Goal: Task Accomplishment & Management: Use online tool/utility

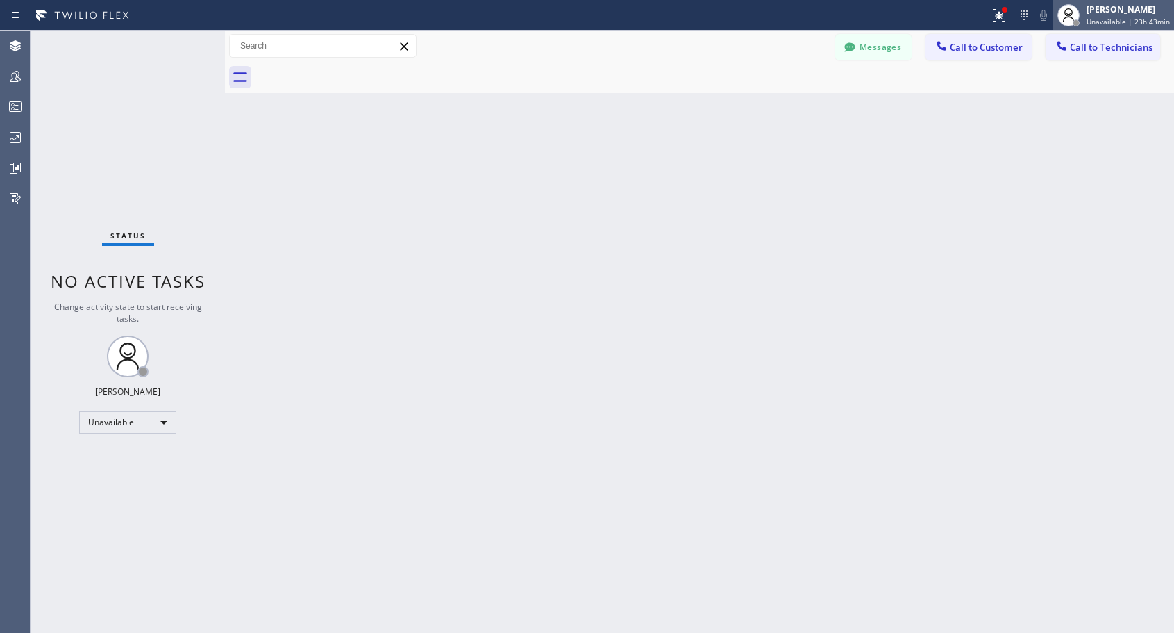
click at [1124, 15] on div "[PERSON_NAME] Unavailable | 23h 43min" at bounding box center [1129, 15] width 90 height 24
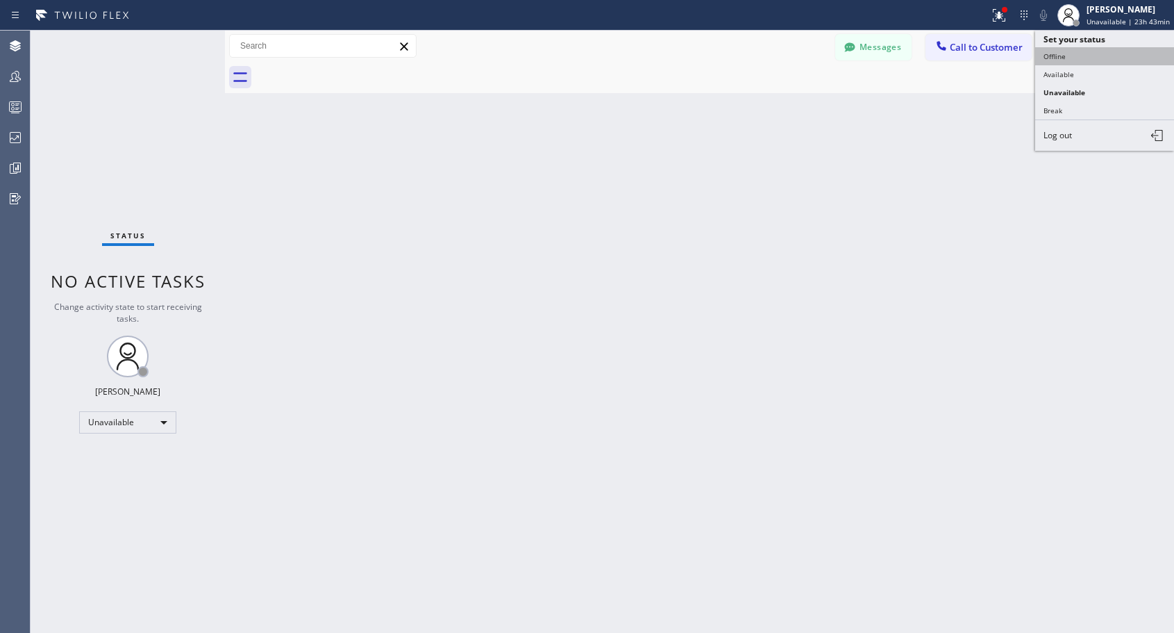
click at [1092, 58] on button "Offline" at bounding box center [1104, 56] width 139 height 18
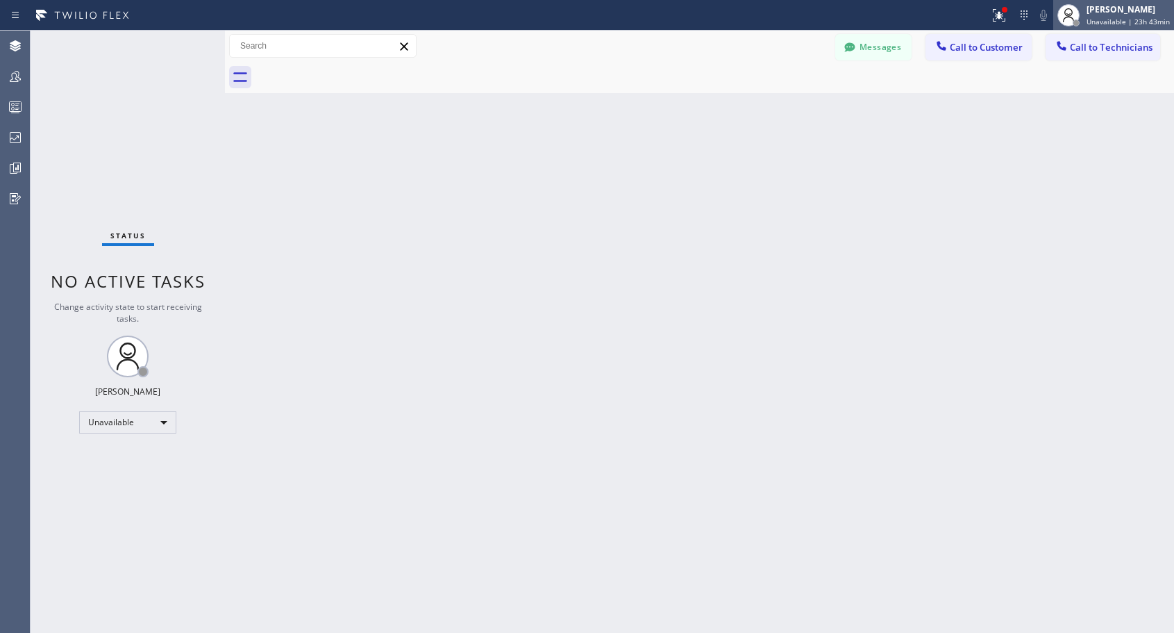
click at [1118, 13] on div "[PERSON_NAME]" at bounding box center [1128, 9] width 83 height 12
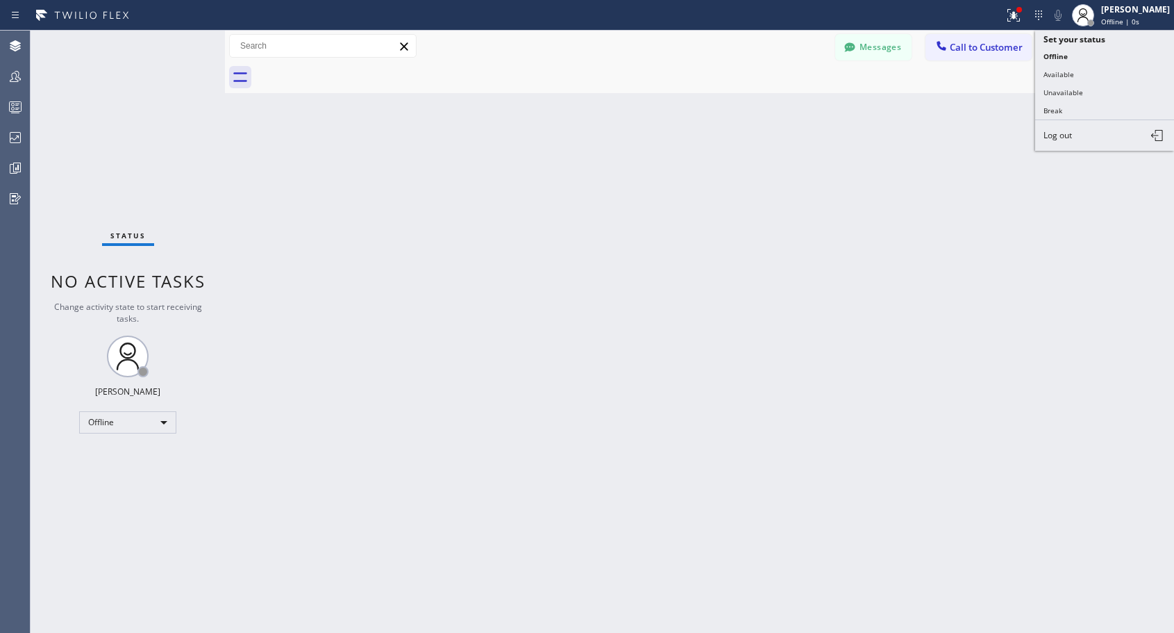
drag, startPoint x: 1055, startPoint y: 136, endPoint x: 1008, endPoint y: 29, distance: 117.2
click at [1055, 135] on span "Log out" at bounding box center [1058, 135] width 28 height 12
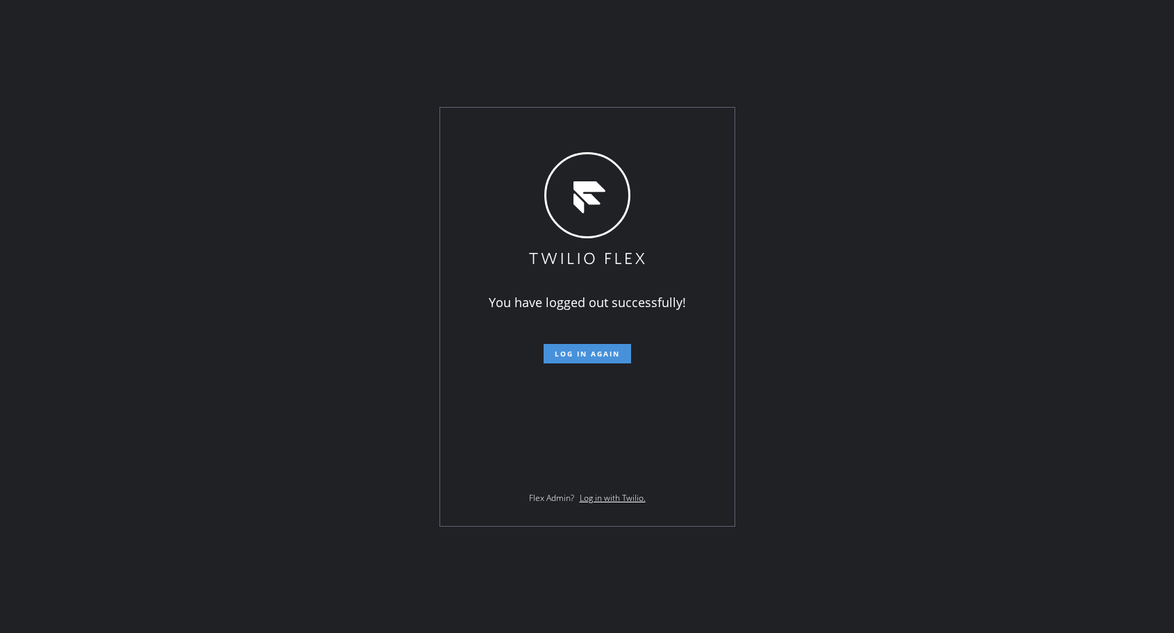
click at [578, 346] on button "Log in again" at bounding box center [587, 353] width 87 height 19
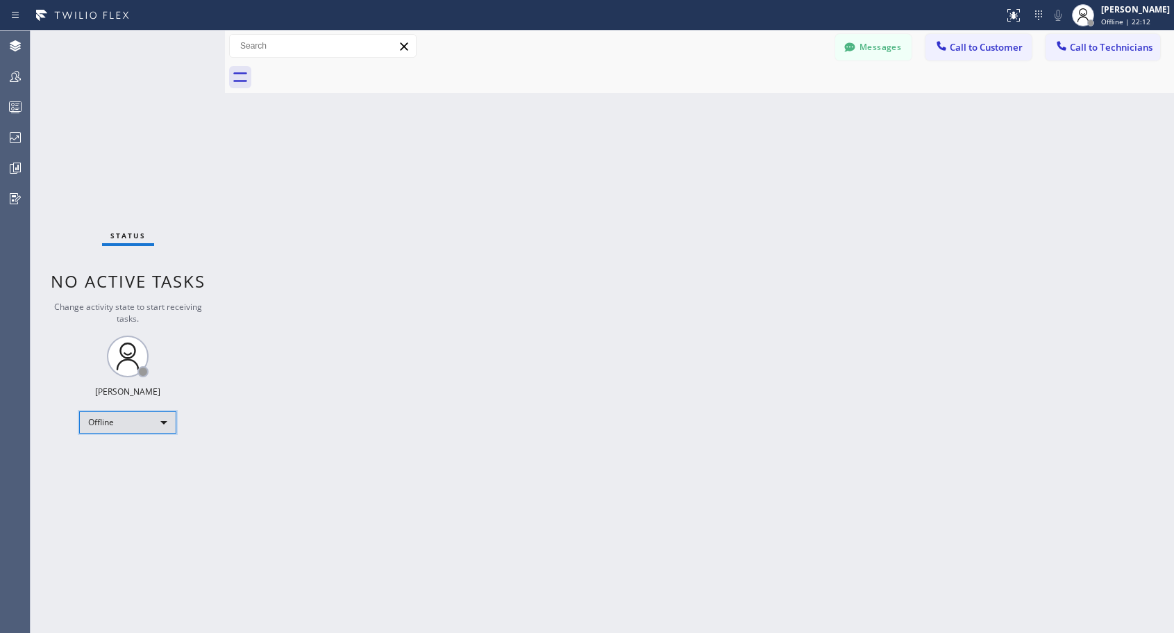
click at [162, 425] on div "Offline" at bounding box center [127, 422] width 97 height 22
click at [125, 477] on li "Unavailable" at bounding box center [127, 476] width 94 height 17
click at [978, 45] on span "Call to Customer" at bounding box center [986, 47] width 73 height 12
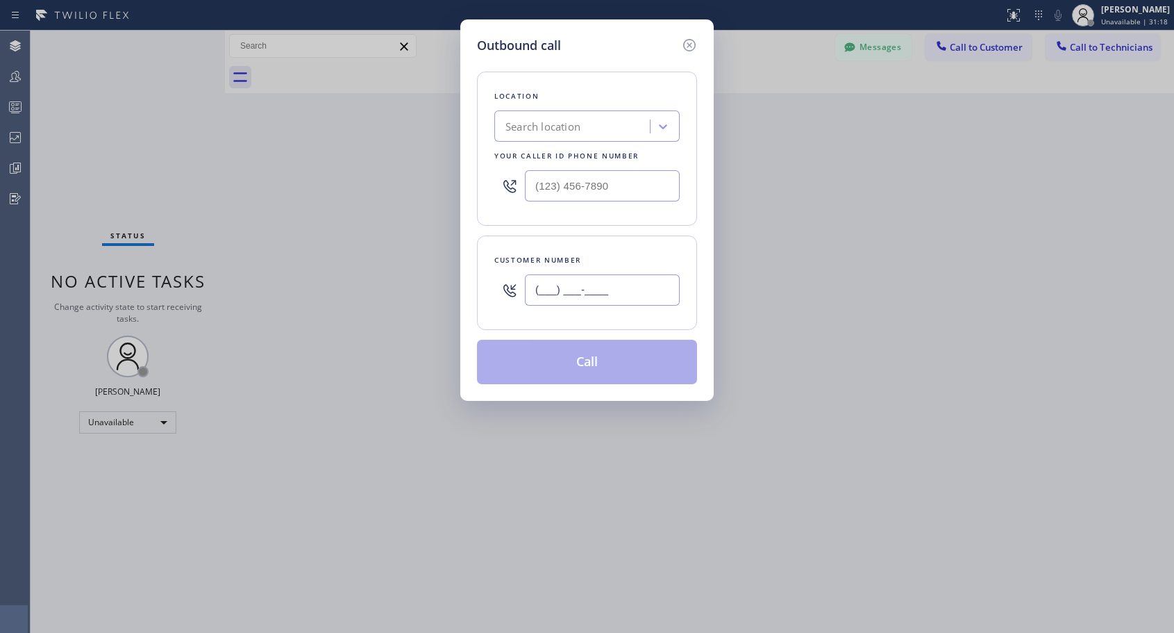
click at [660, 283] on input "(___) ___-____" at bounding box center [602, 289] width 155 height 31
paste input "626) 523-6047"
type input "(626) 523-6047"
click at [545, 176] on input "(___) ___-____" at bounding box center [602, 185] width 155 height 31
paste input "818) 614-5337"
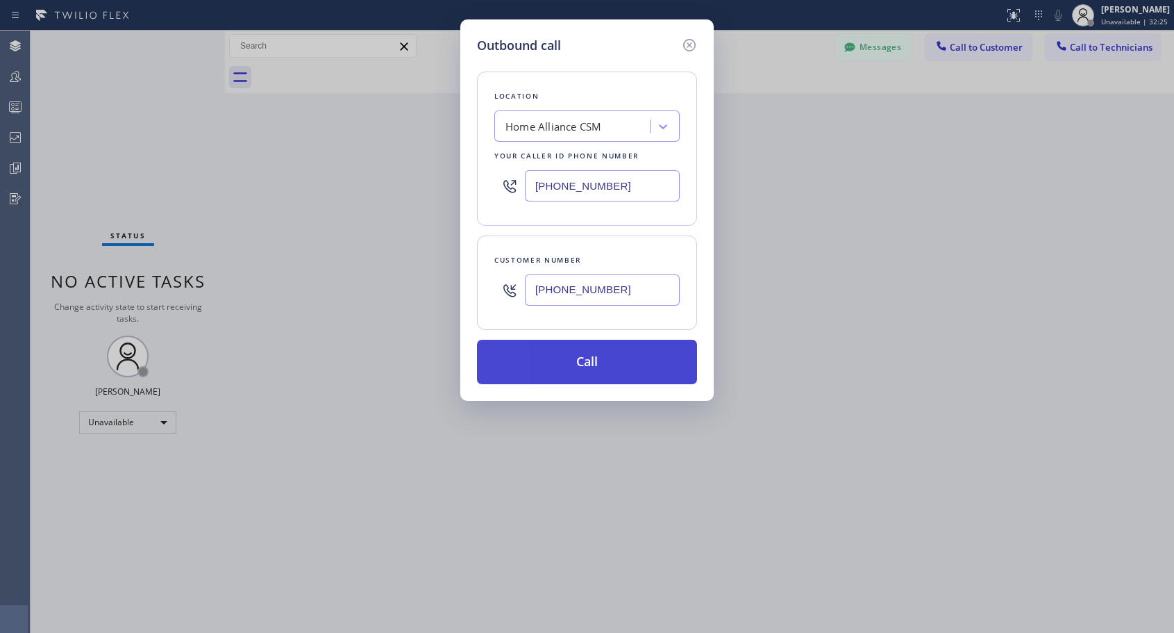
type input "[PHONE_NUMBER]"
click at [665, 369] on button "Call" at bounding box center [587, 362] width 220 height 44
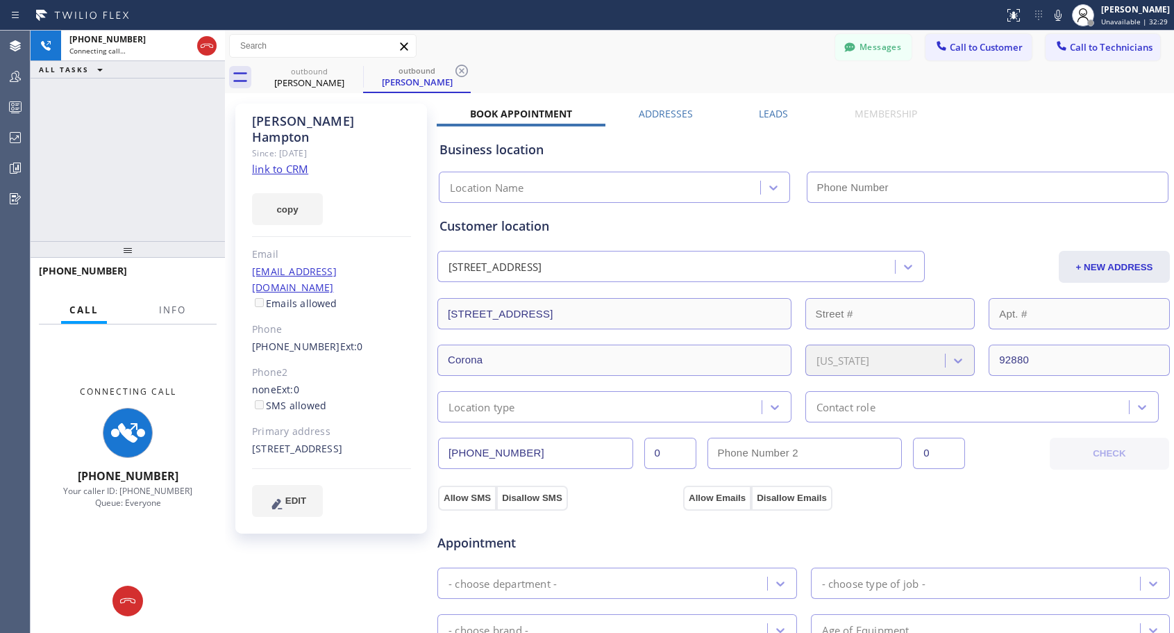
type input "[PHONE_NUMBER]"
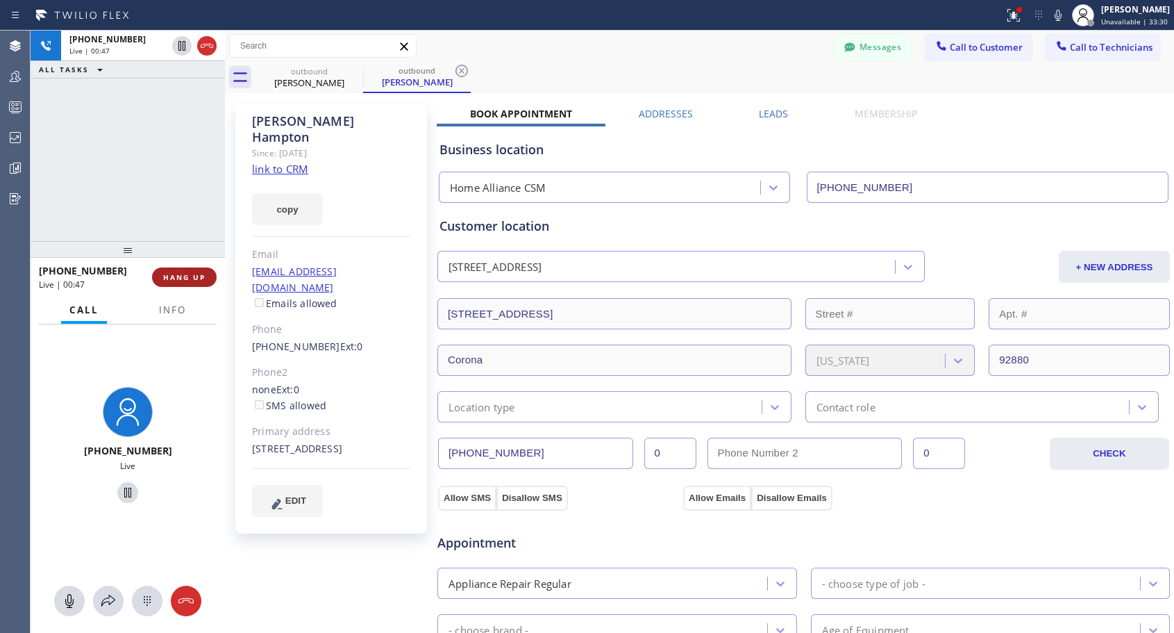
click at [192, 274] on span "HANG UP" at bounding box center [184, 277] width 42 height 10
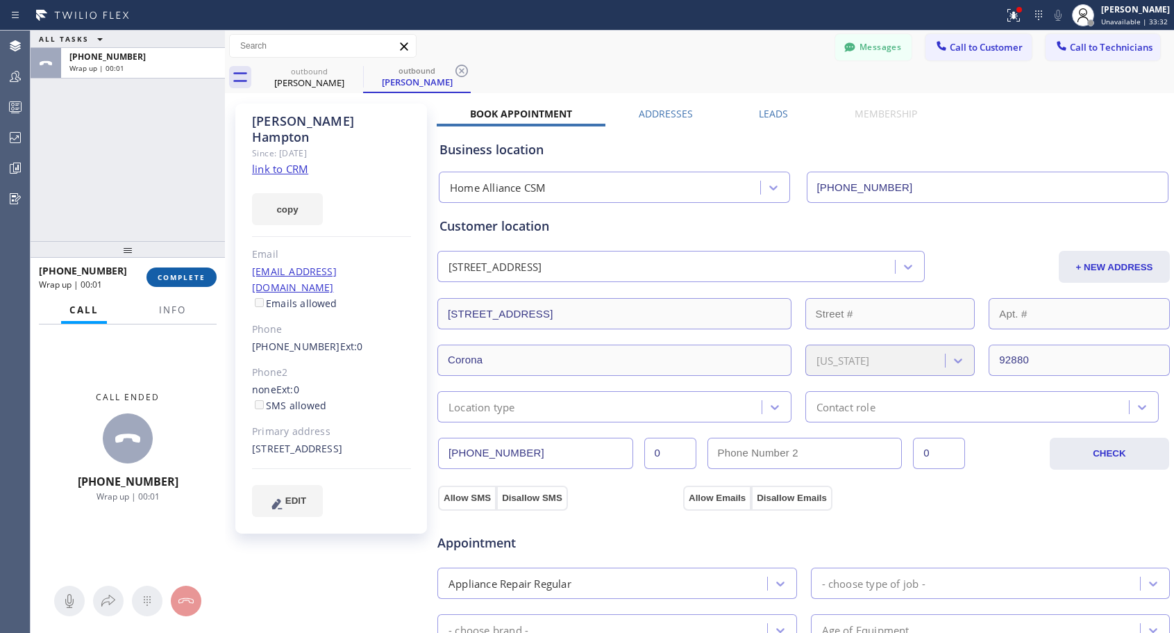
click at [194, 276] on span "COMPLETE" at bounding box center [182, 277] width 48 height 10
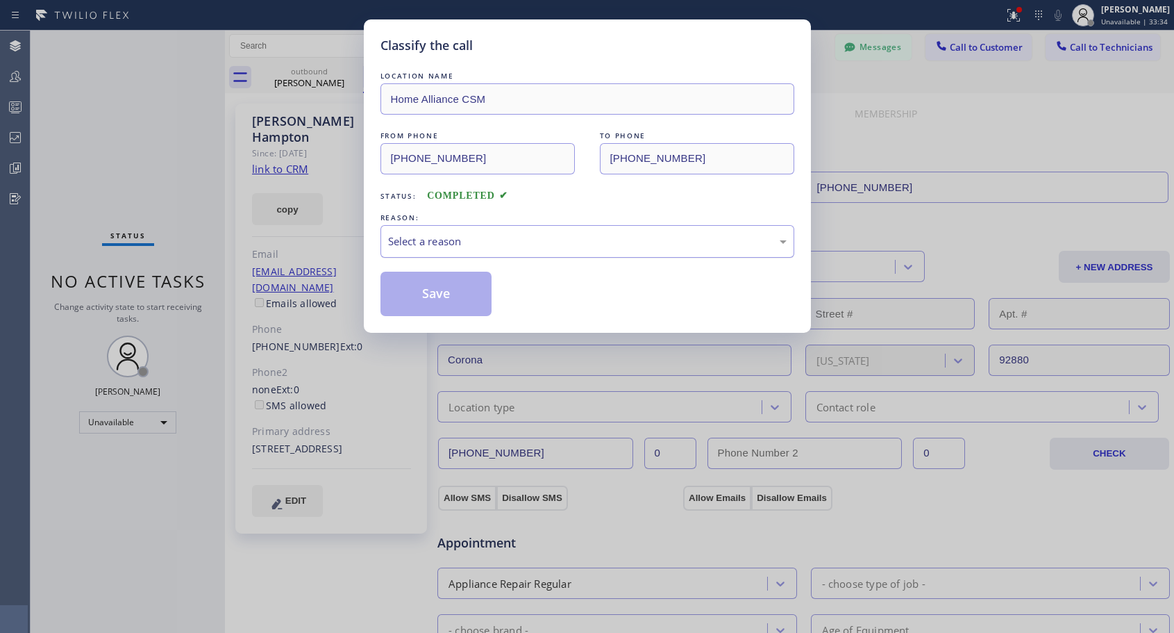
click at [422, 232] on div "Select a reason" at bounding box center [588, 241] width 414 height 33
click at [426, 297] on button "Save" at bounding box center [437, 294] width 112 height 44
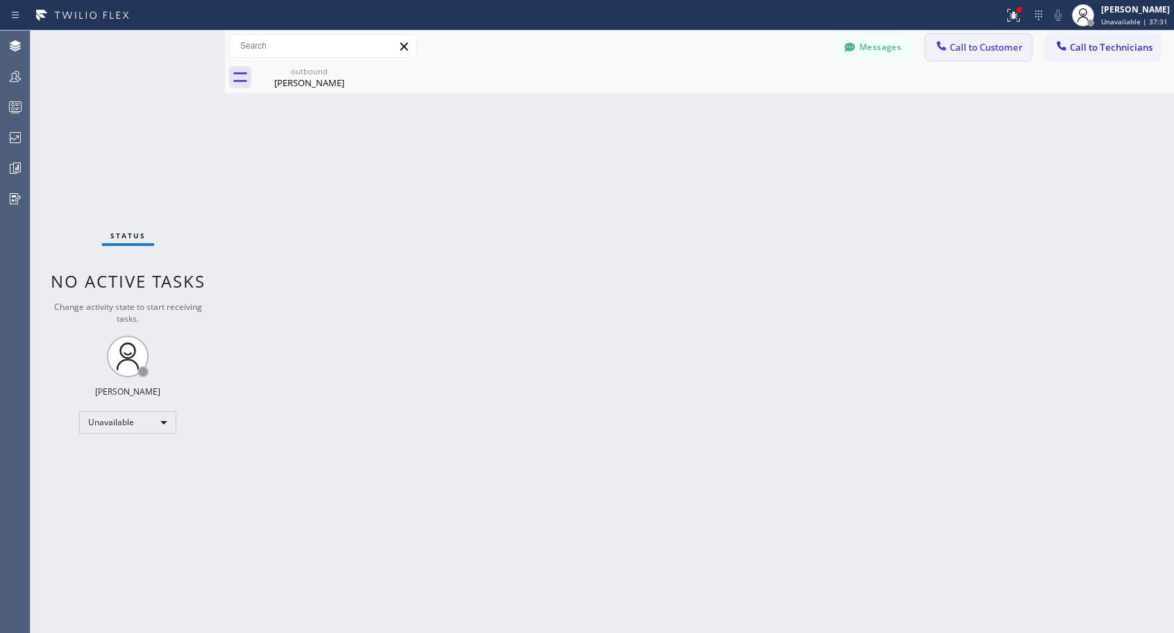
click at [951, 44] on span "Call to Customer" at bounding box center [986, 47] width 73 height 12
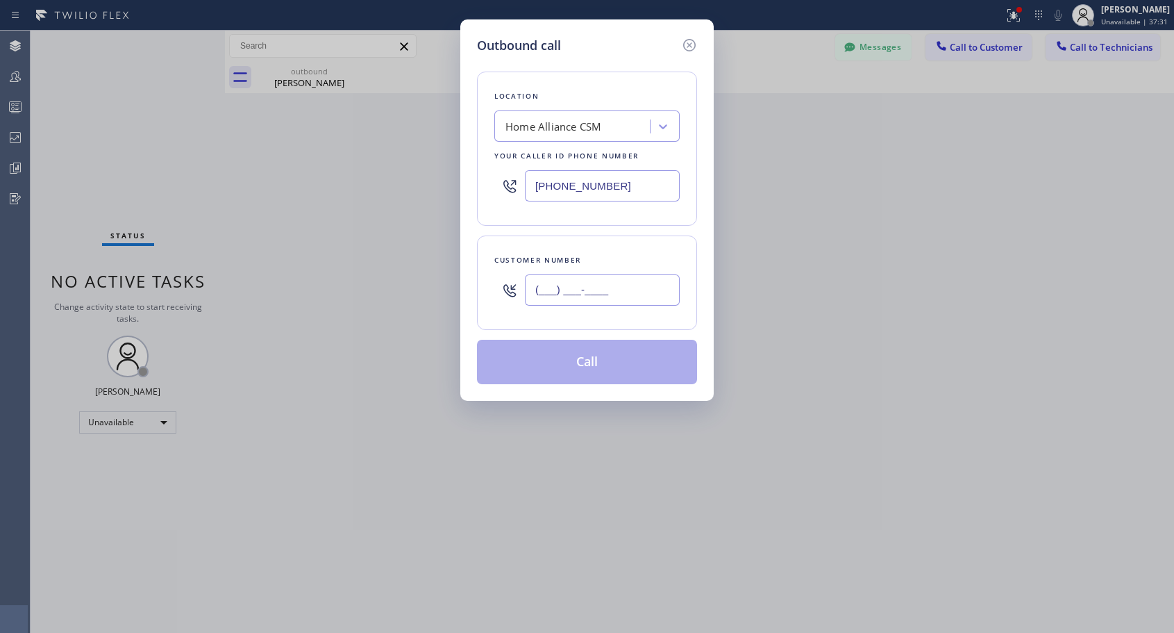
click at [610, 294] on input "(___) ___-____" at bounding box center [602, 289] width 155 height 31
paste input "310) 753-5237"
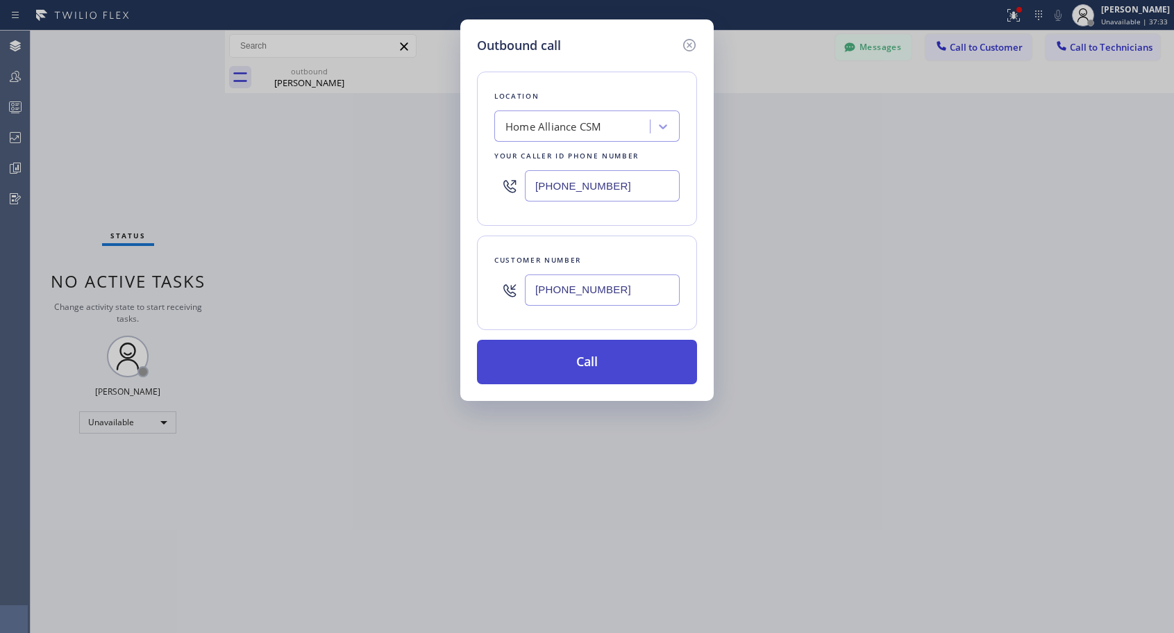
type input "(310) 753-5237"
click at [604, 371] on button "Call" at bounding box center [587, 362] width 220 height 44
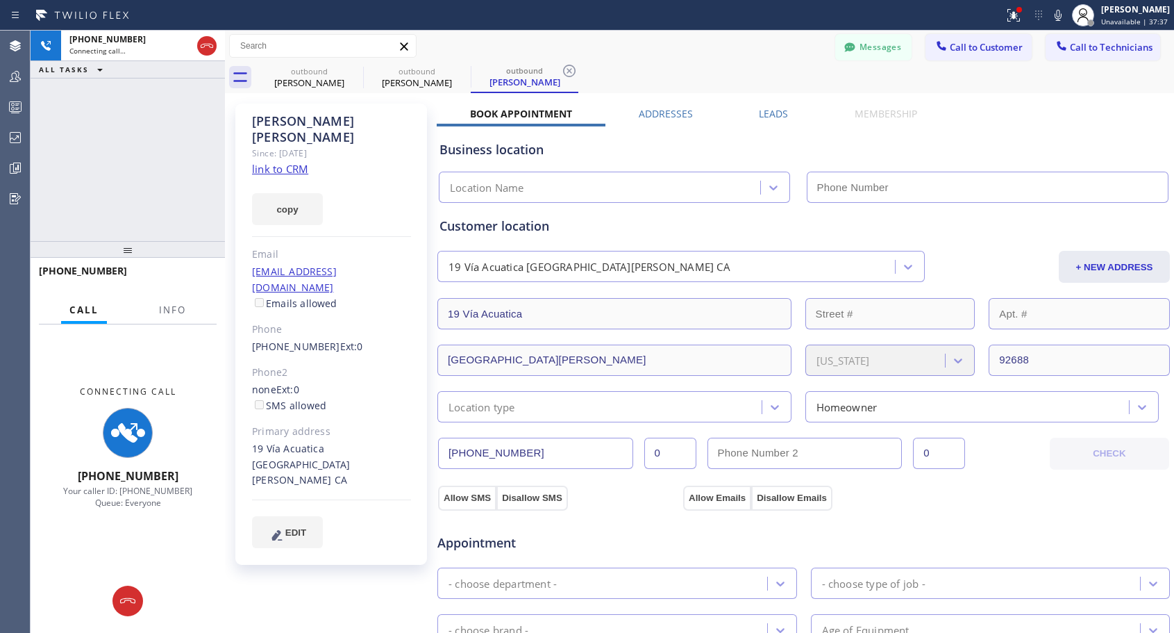
type input "[PHONE_NUMBER]"
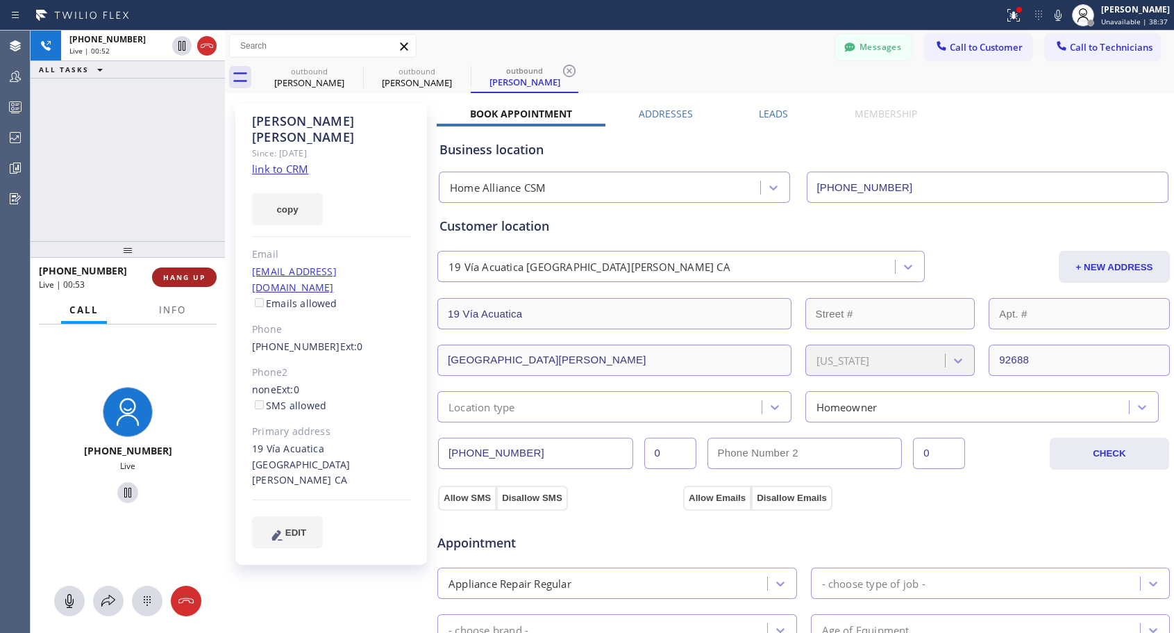
click at [195, 276] on span "HANG UP" at bounding box center [184, 277] width 42 height 10
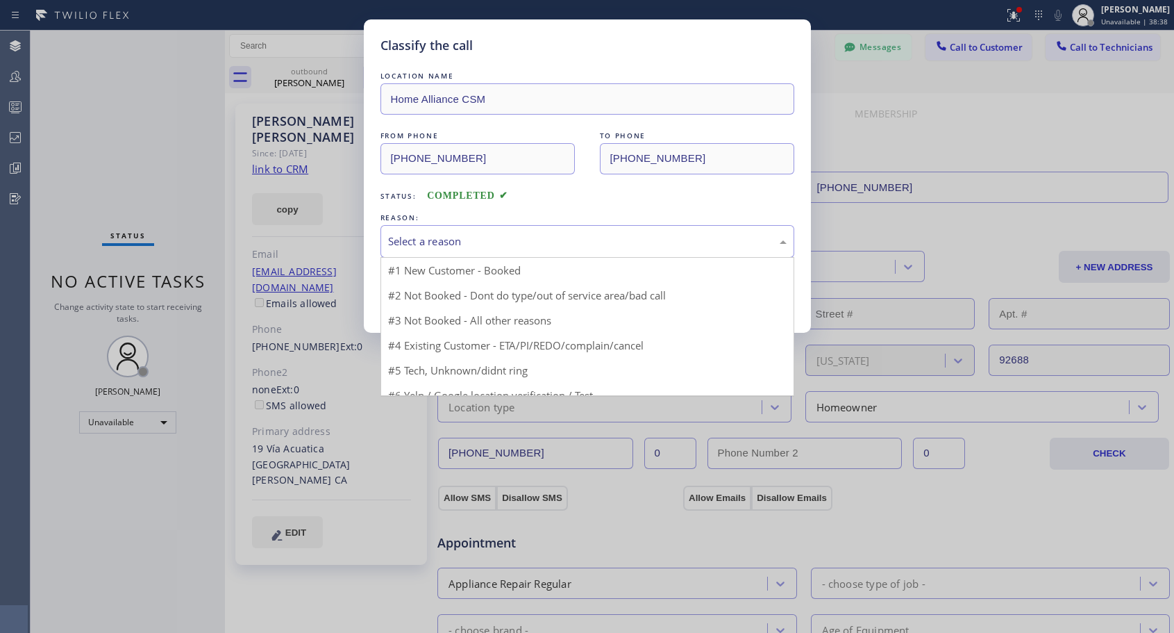
click at [493, 239] on div "Select a reason" at bounding box center [587, 241] width 399 height 16
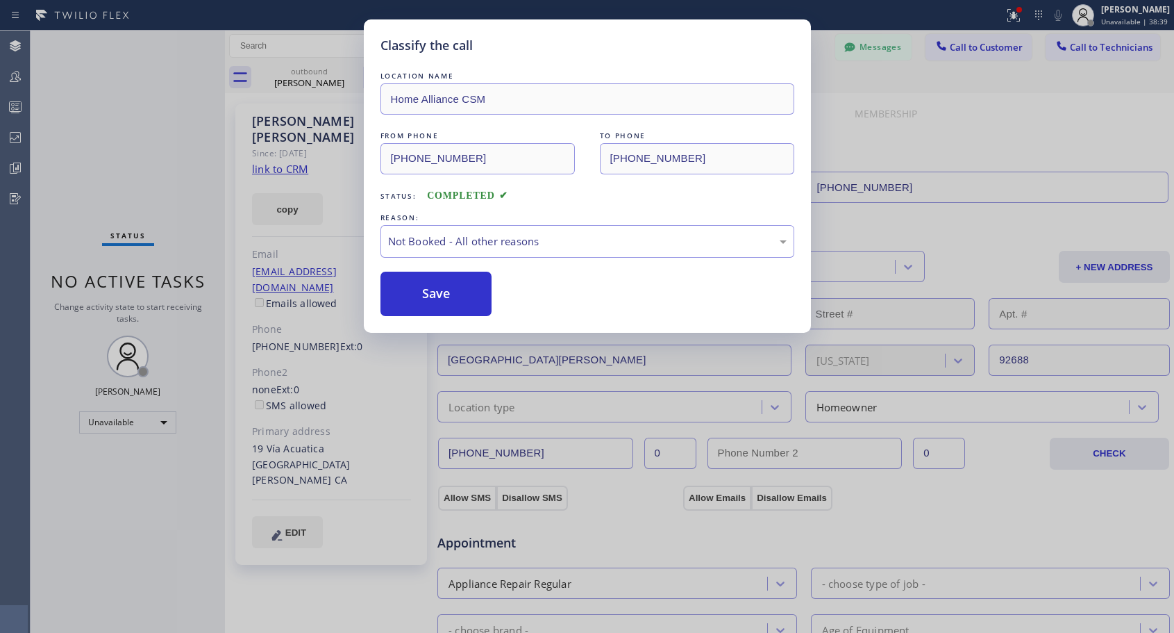
click at [429, 299] on button "Save" at bounding box center [437, 294] width 112 height 44
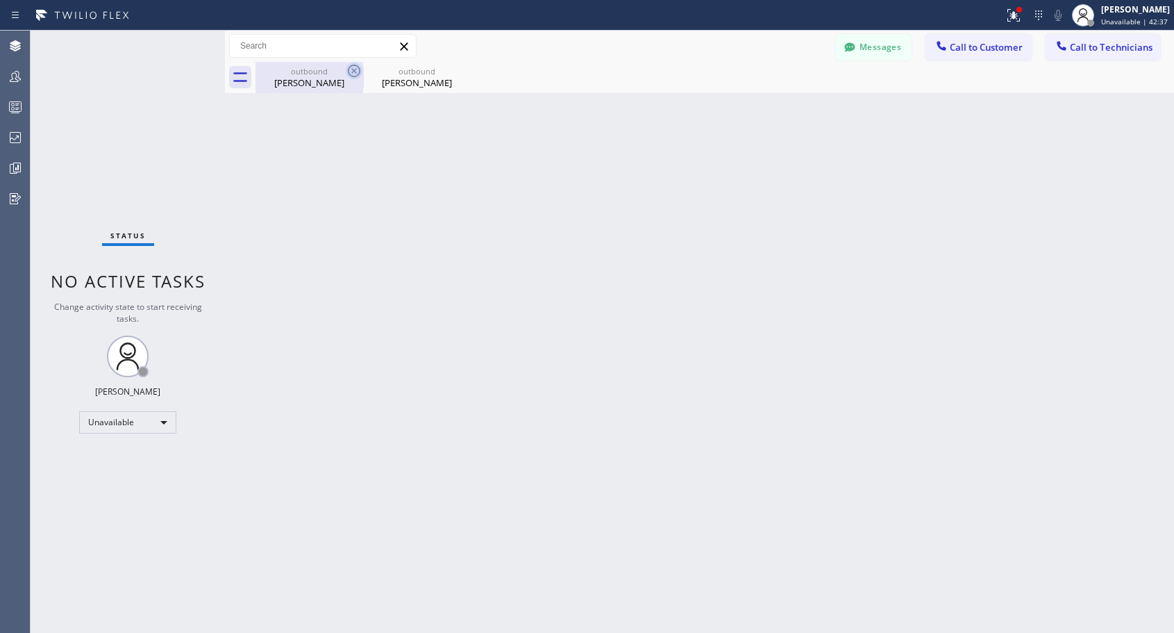
click at [355, 69] on icon at bounding box center [354, 70] width 17 height 17
click at [0, 0] on icon at bounding box center [0, 0] width 0 height 0
click at [355, 69] on div at bounding box center [715, 77] width 919 height 31
click at [967, 53] on span "Call to Customer" at bounding box center [986, 47] width 73 height 12
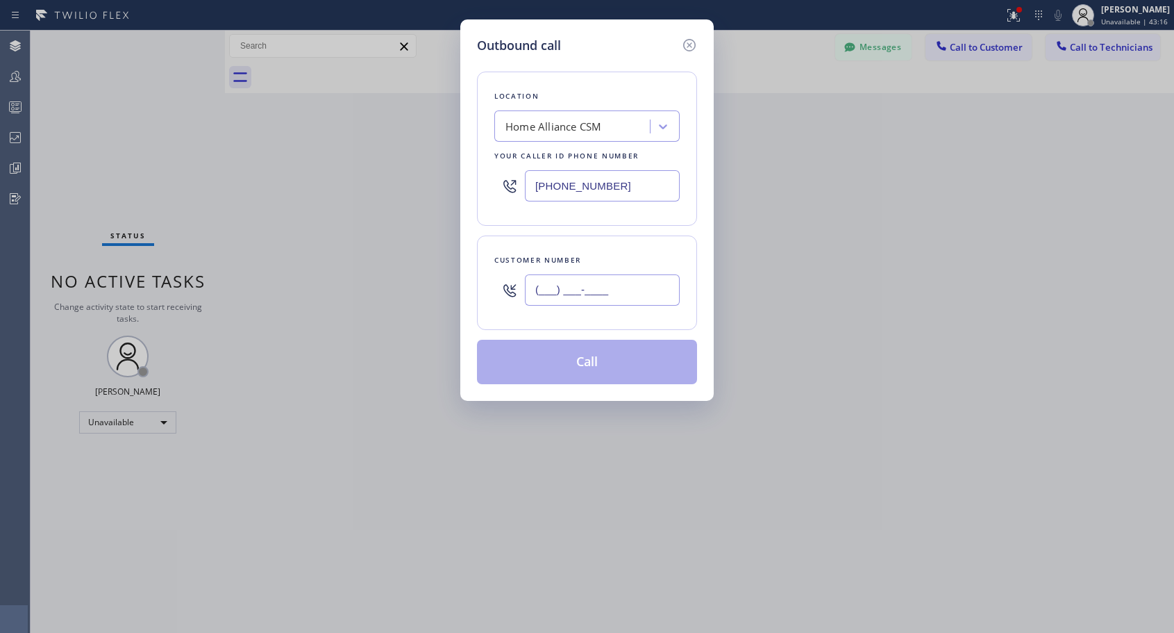
click at [651, 286] on input "(___) ___-____" at bounding box center [602, 289] width 155 height 31
paste input "213) 300-6436"
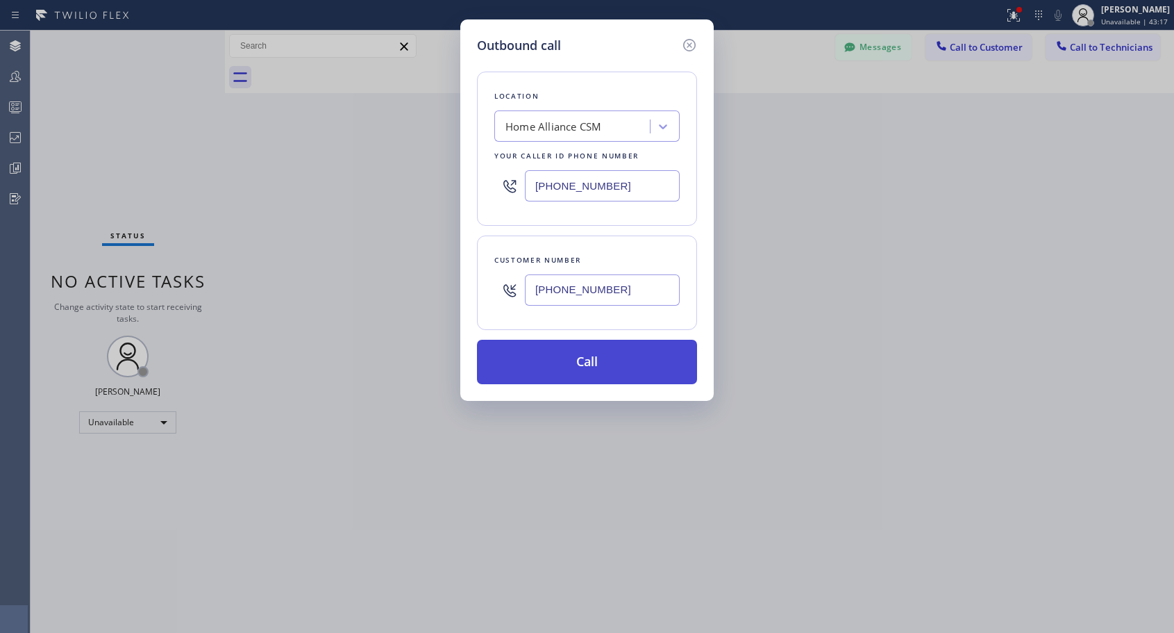
type input "(213) 300-6436"
click at [618, 365] on button "Call" at bounding box center [587, 362] width 220 height 44
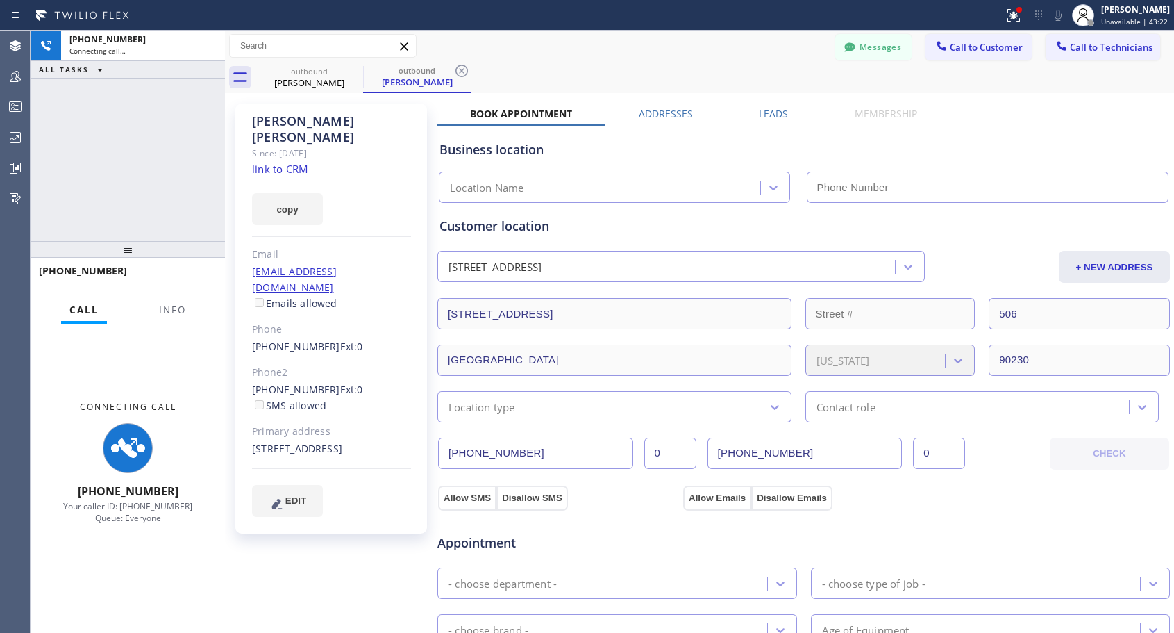
type input "[PHONE_NUMBER]"
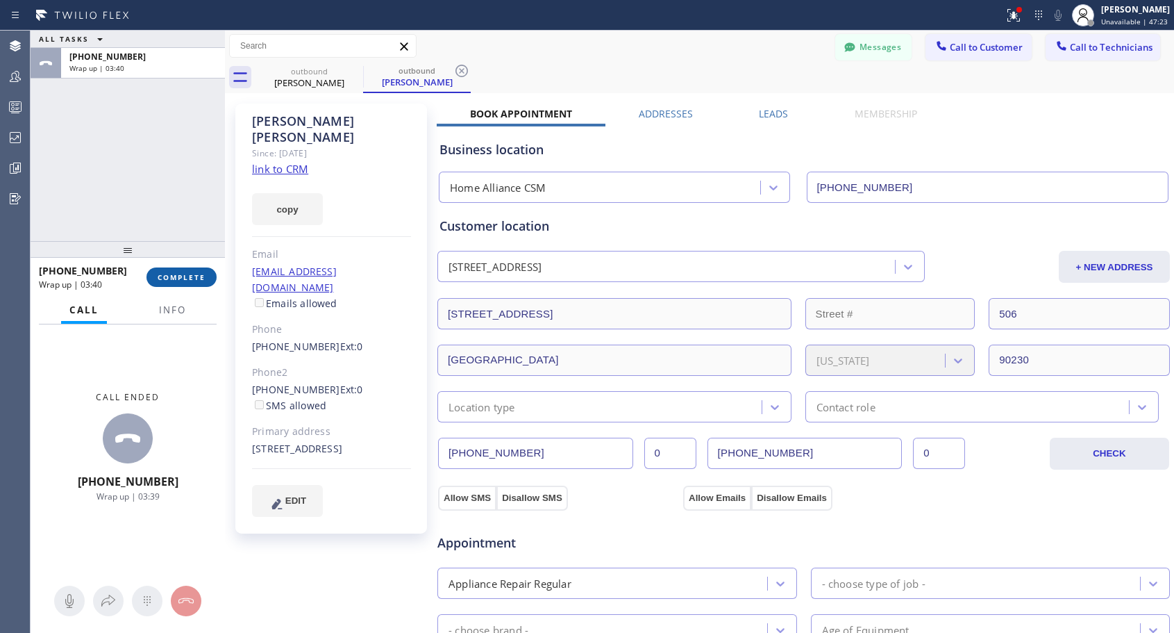
click at [187, 280] on span "COMPLETE" at bounding box center [182, 277] width 48 height 10
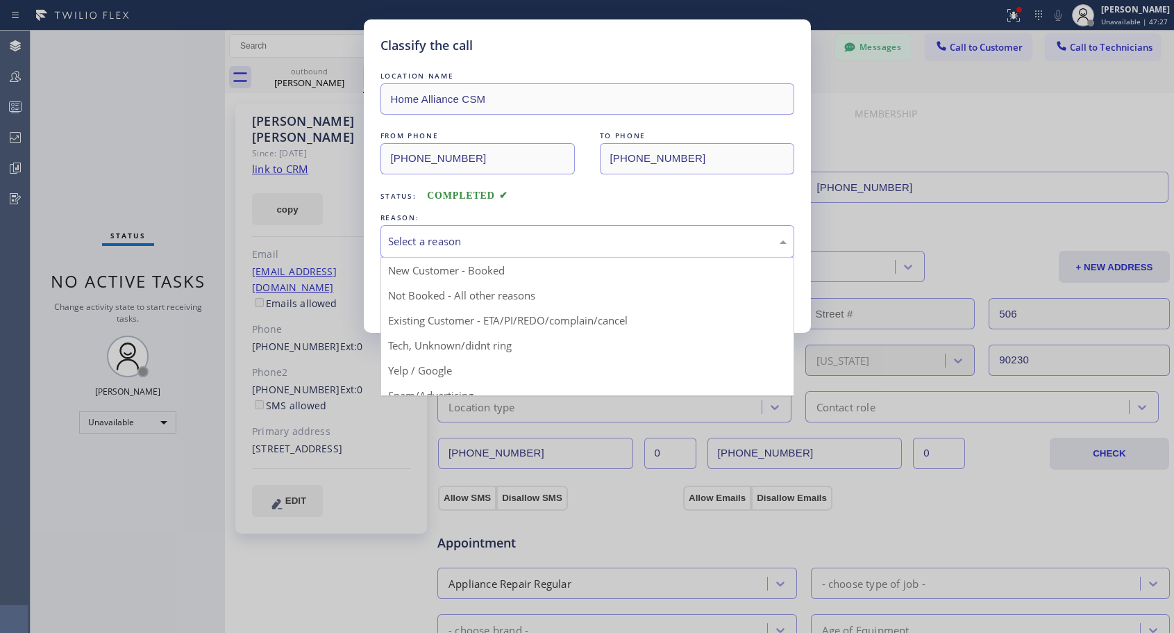
click at [505, 245] on div "Select a reason" at bounding box center [587, 241] width 399 height 16
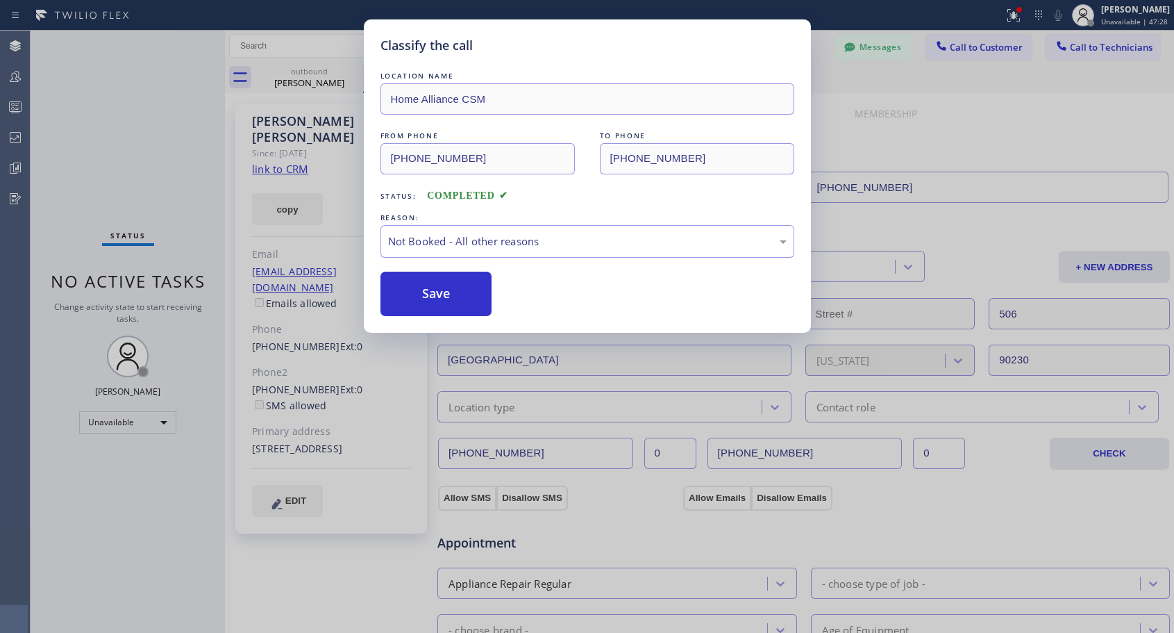
click at [458, 294] on button "Save" at bounding box center [437, 294] width 112 height 44
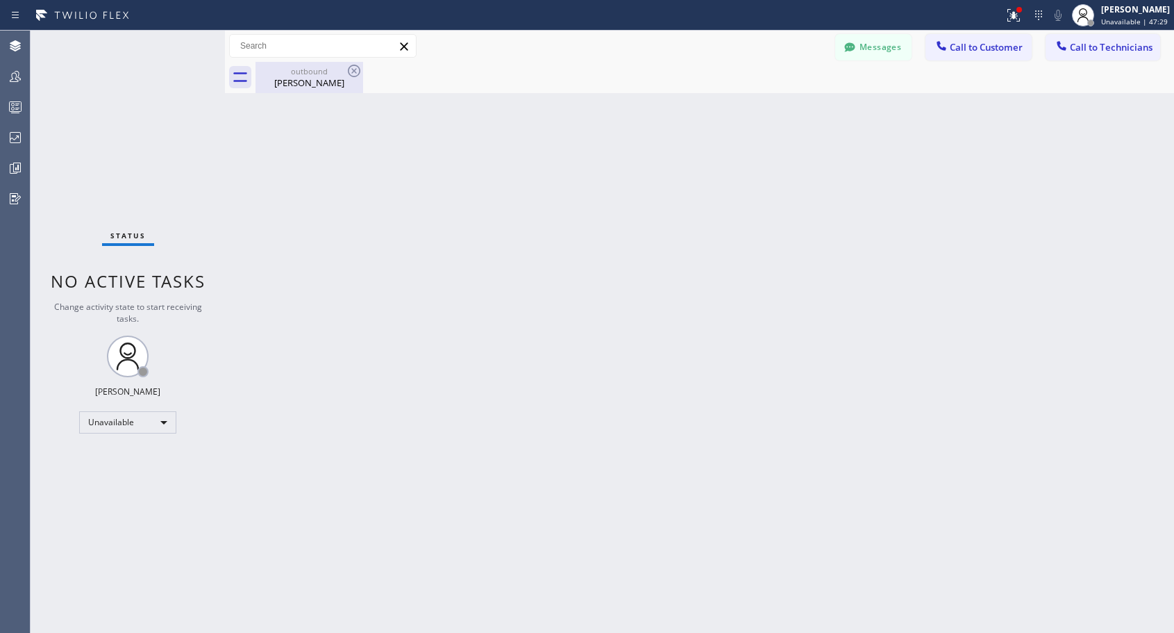
click at [323, 84] on div "Nicole Byrd" at bounding box center [309, 82] width 105 height 12
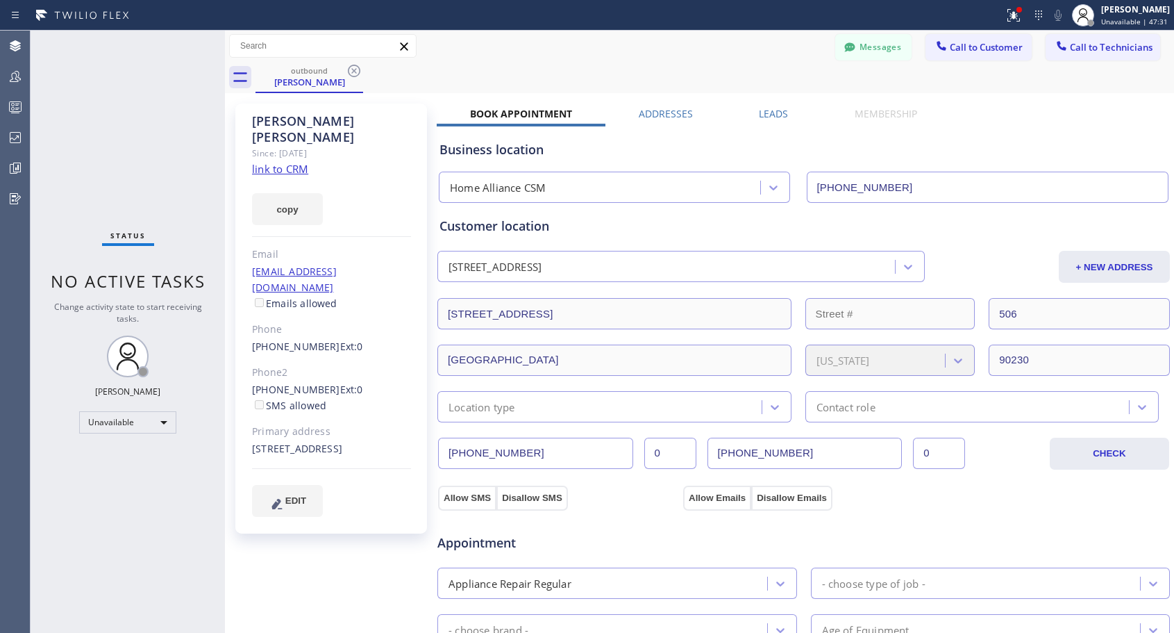
click at [292, 383] on link "(213) 308-3395" at bounding box center [296, 389] width 88 height 13
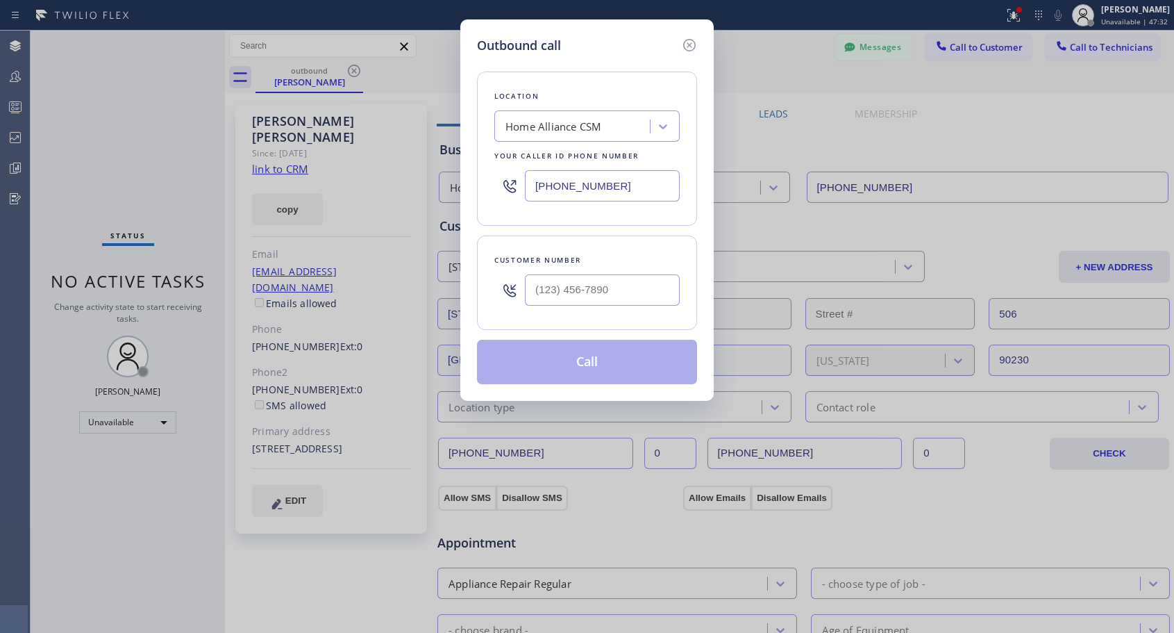
type input "(213) 308-3395"
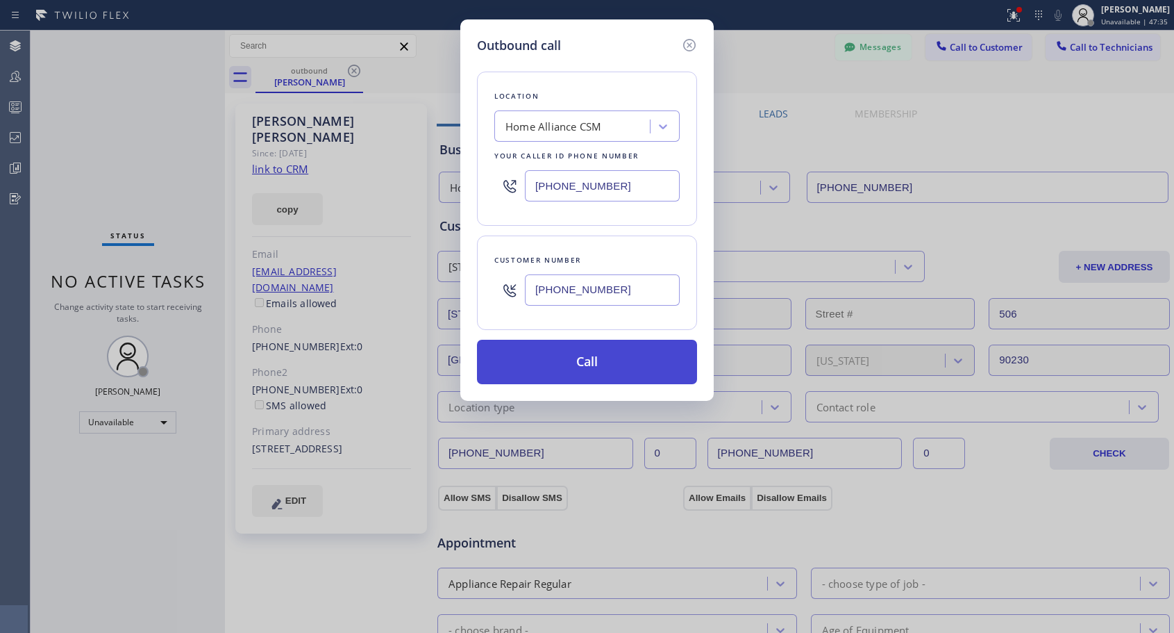
click at [576, 354] on button "Call" at bounding box center [587, 362] width 220 height 44
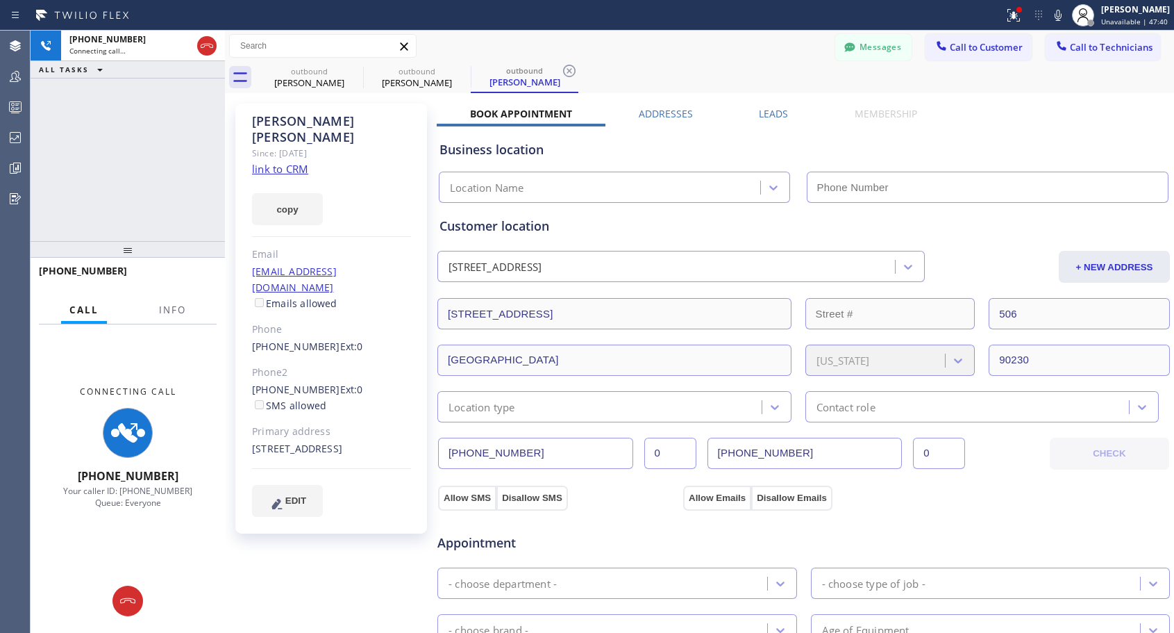
type input "[PHONE_NUMBER]"
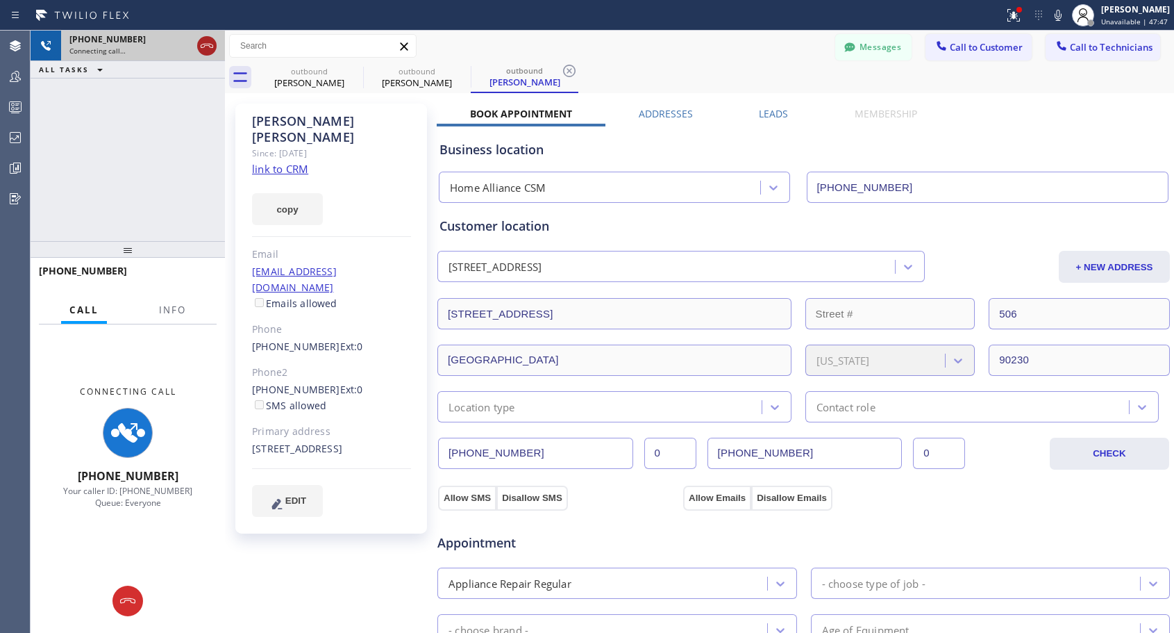
click at [204, 48] on icon at bounding box center [207, 45] width 17 height 17
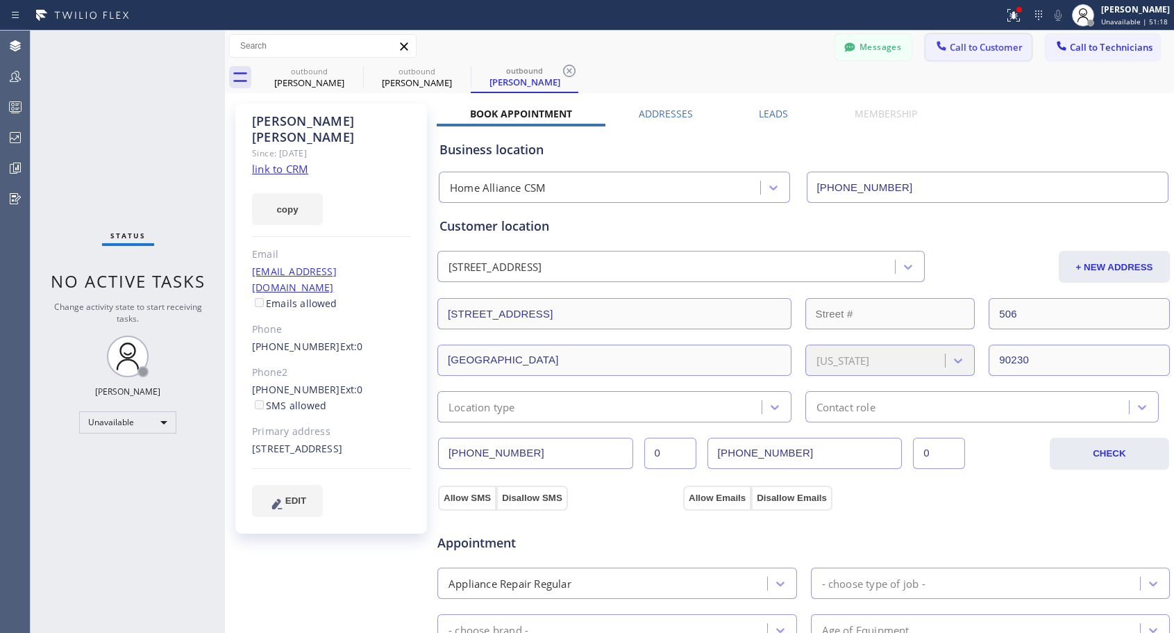
click at [959, 50] on span "Call to Customer" at bounding box center [986, 47] width 73 height 12
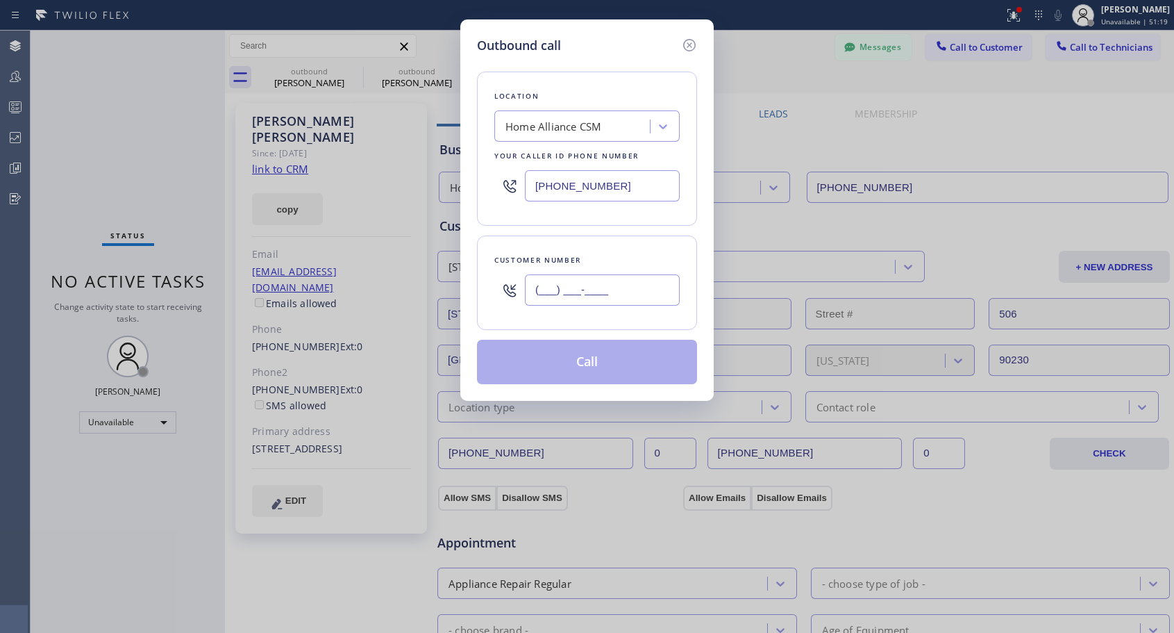
click at [603, 300] on input "(___) ___-____" at bounding box center [602, 289] width 155 height 31
paste input "425) 269-7848"
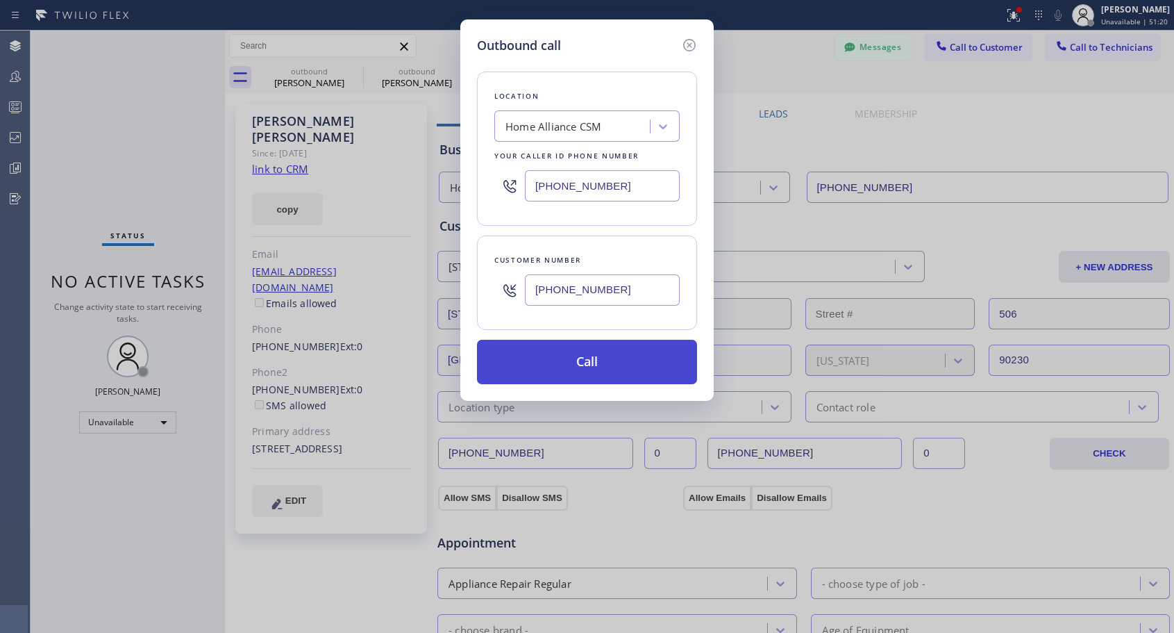
type input "(425) 269-7848"
click at [601, 367] on button "Call" at bounding box center [587, 362] width 220 height 44
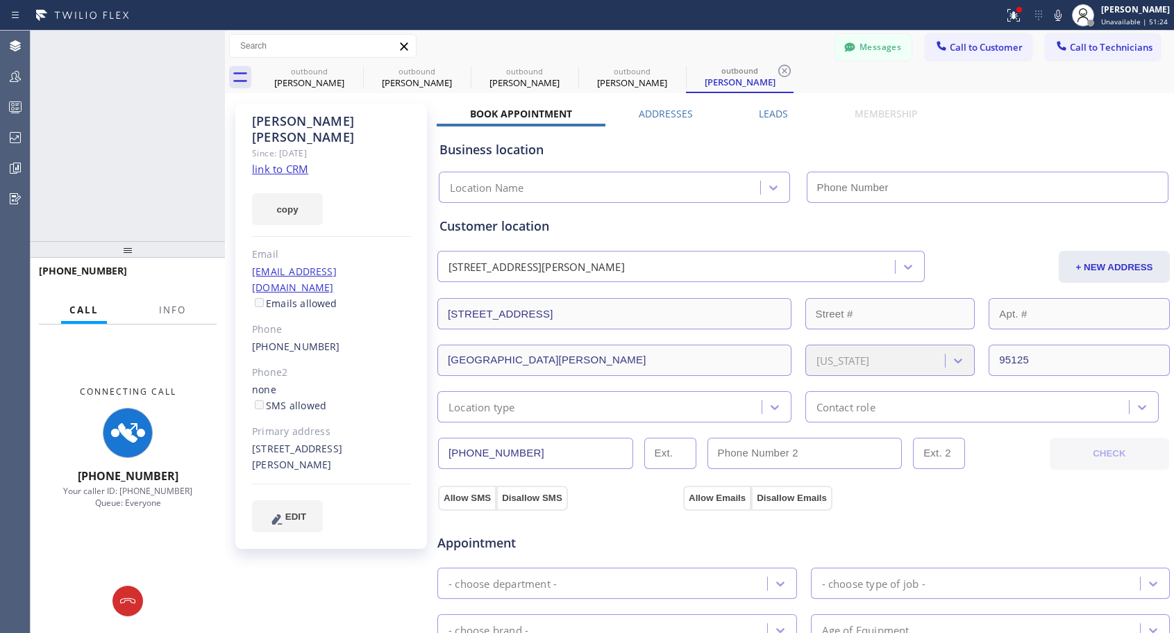
type input "[PHONE_NUMBER]"
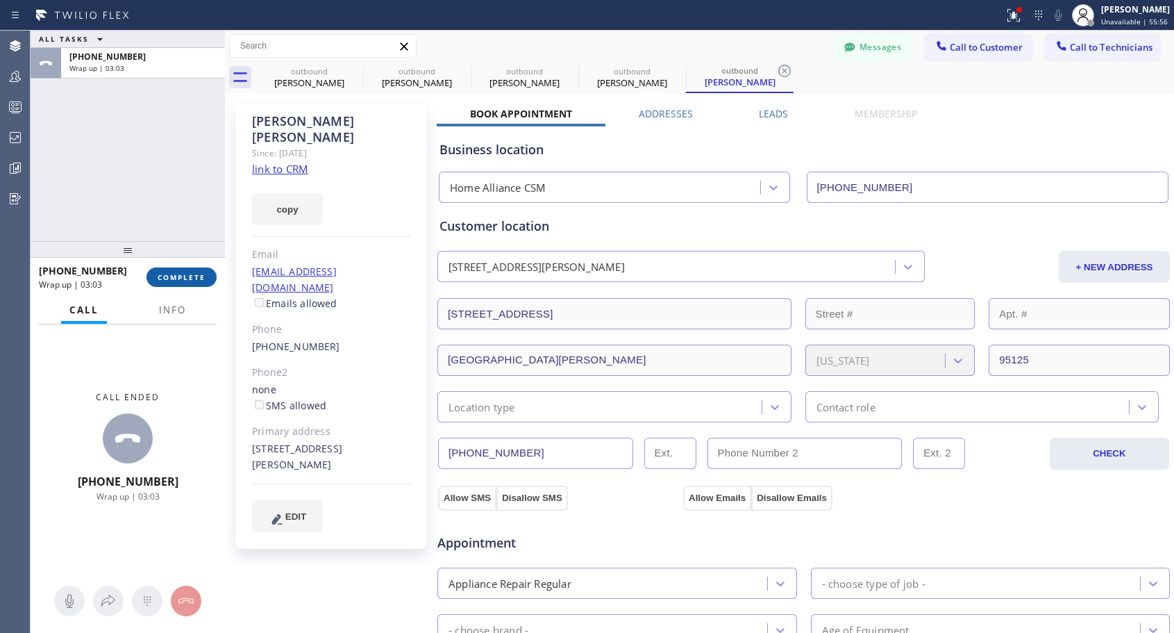
click at [193, 277] on span "COMPLETE" at bounding box center [182, 277] width 48 height 10
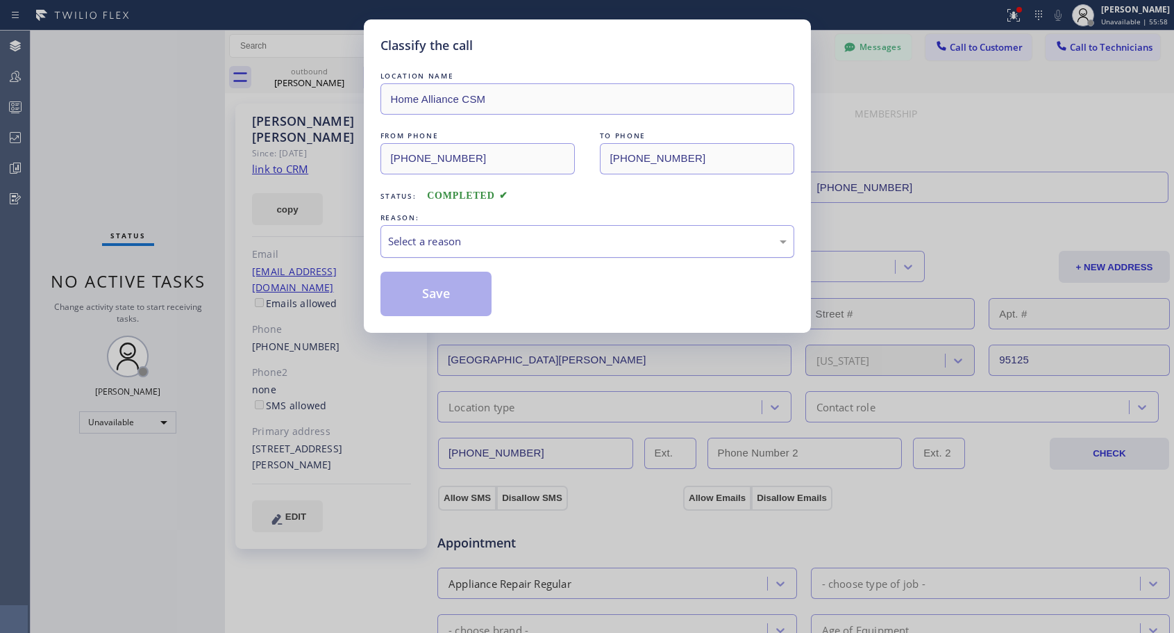
click at [430, 243] on div "Select a reason" at bounding box center [587, 241] width 399 height 16
click at [476, 244] on div "Not Booked - All other reasons" at bounding box center [587, 241] width 399 height 16
click at [440, 291] on button "Save" at bounding box center [437, 294] width 112 height 44
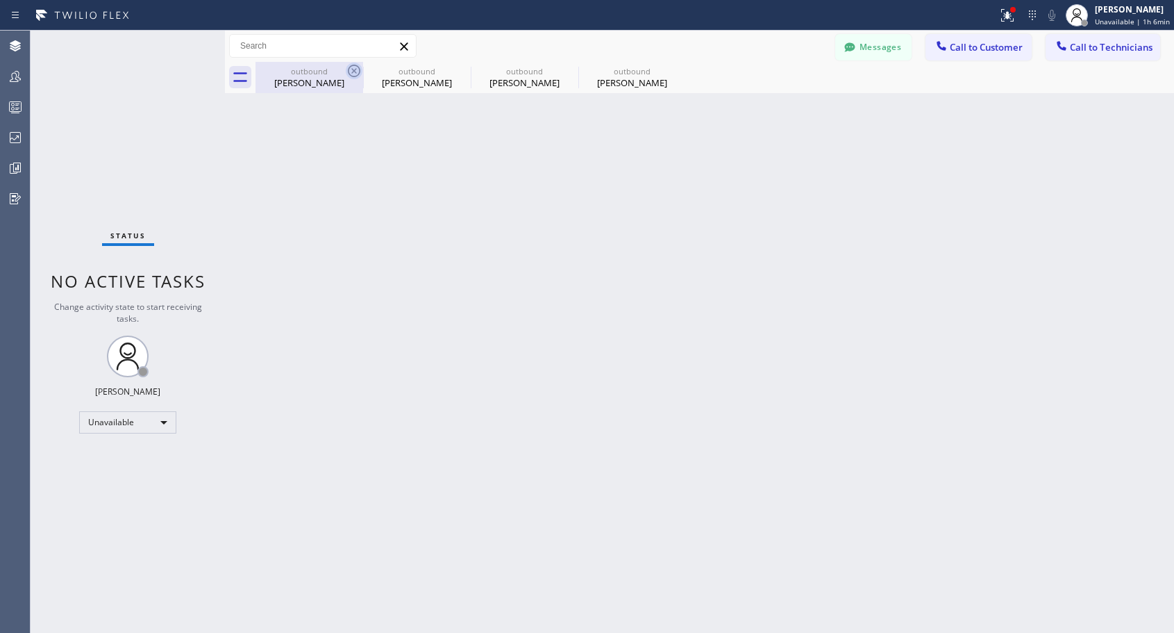
click at [354, 69] on icon at bounding box center [354, 70] width 17 height 17
click at [0, 0] on icon at bounding box center [0, 0] width 0 height 0
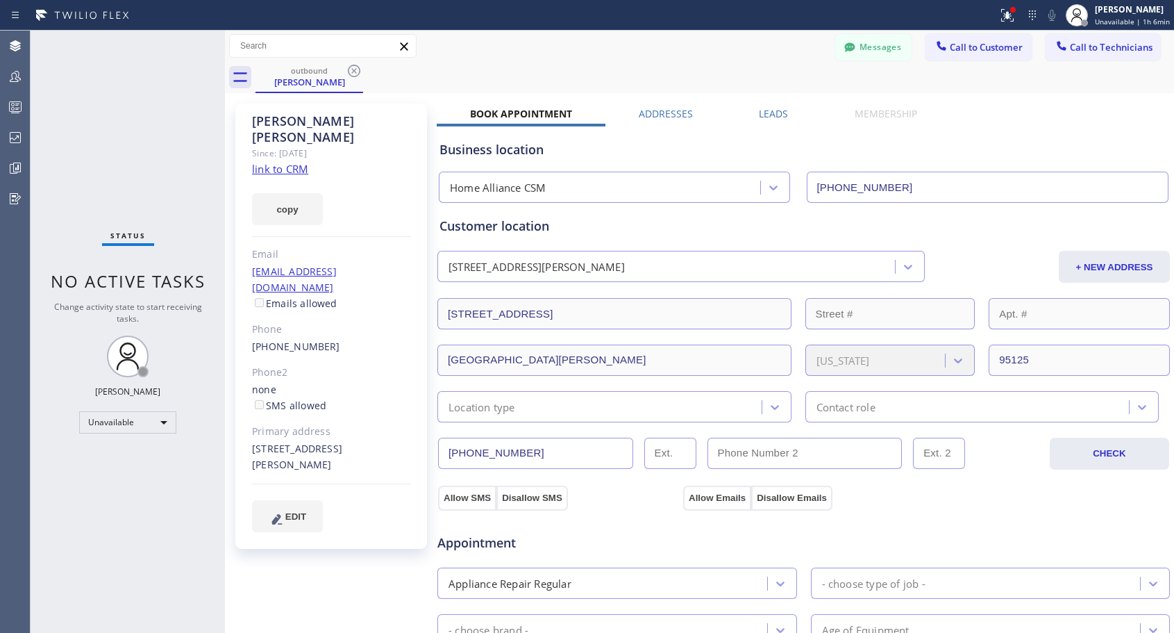
click at [354, 69] on icon at bounding box center [354, 70] width 17 height 17
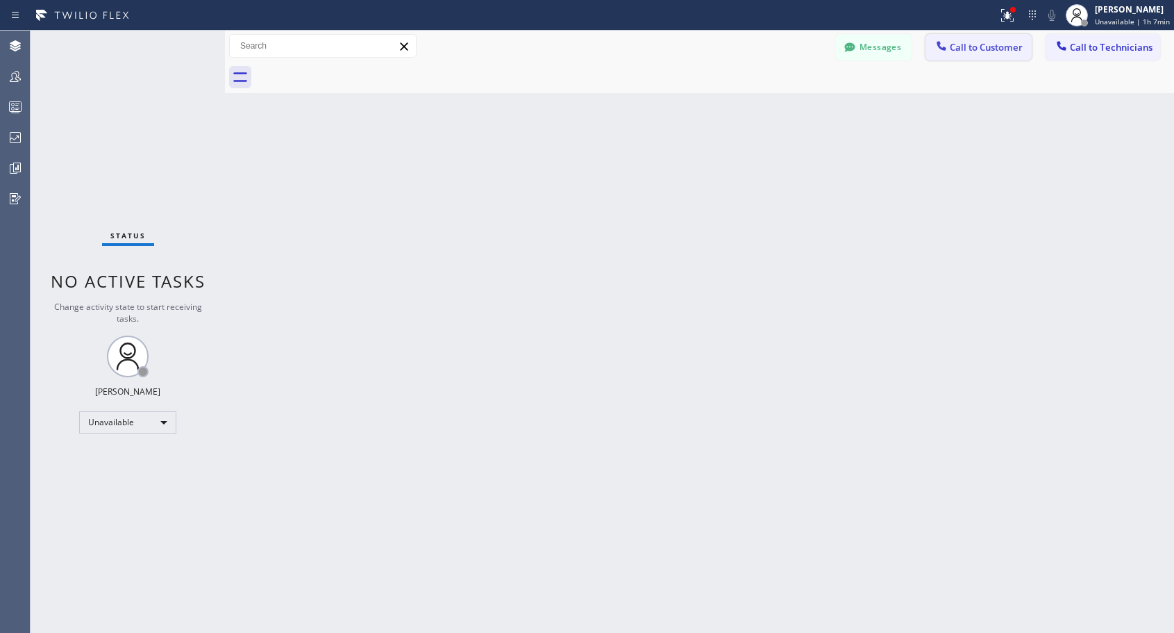
click at [955, 52] on span "Call to Customer" at bounding box center [986, 47] width 73 height 12
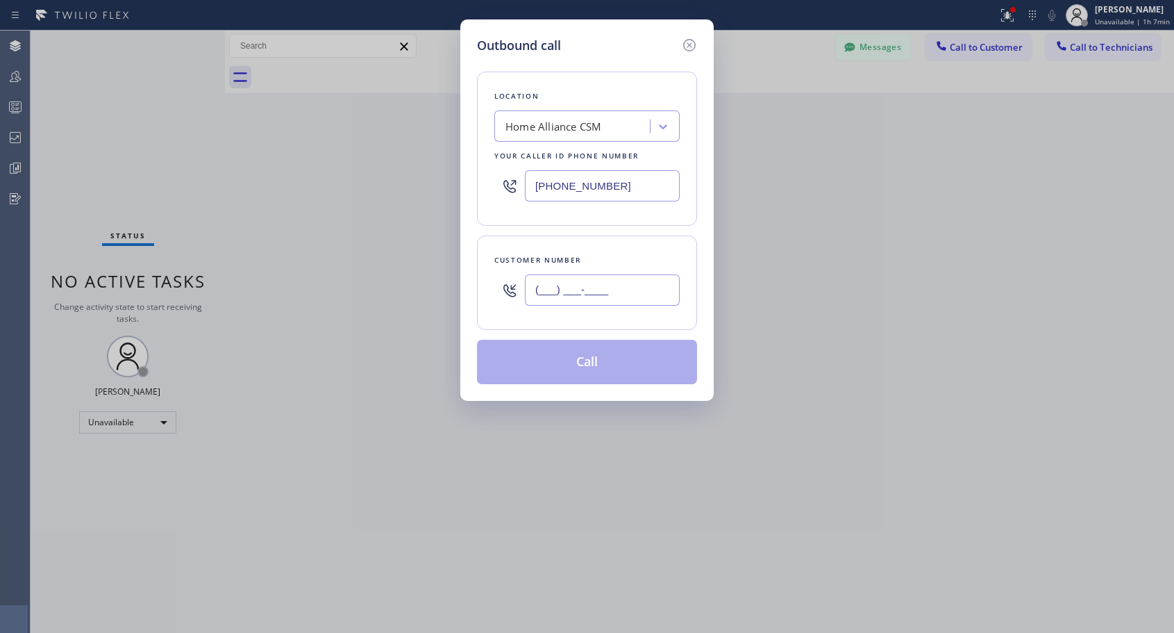
click at [576, 294] on input "(___) ___-____" at bounding box center [602, 289] width 155 height 31
paste input "310) 703-9730"
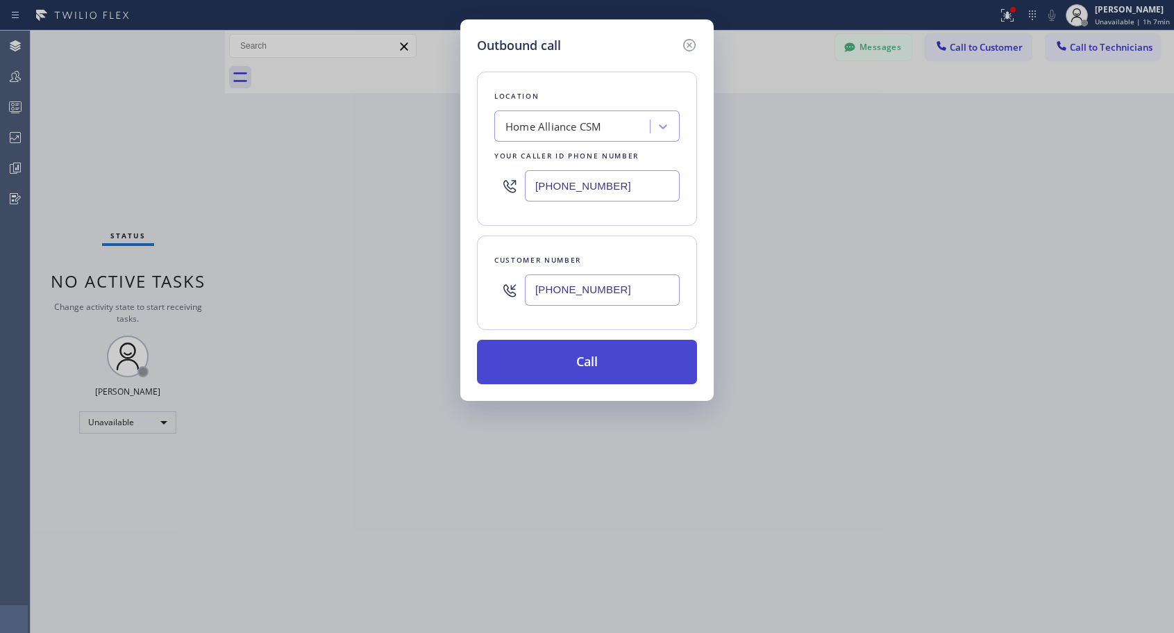
type input "(310) 703-9730"
click at [596, 354] on button "Call" at bounding box center [587, 362] width 220 height 44
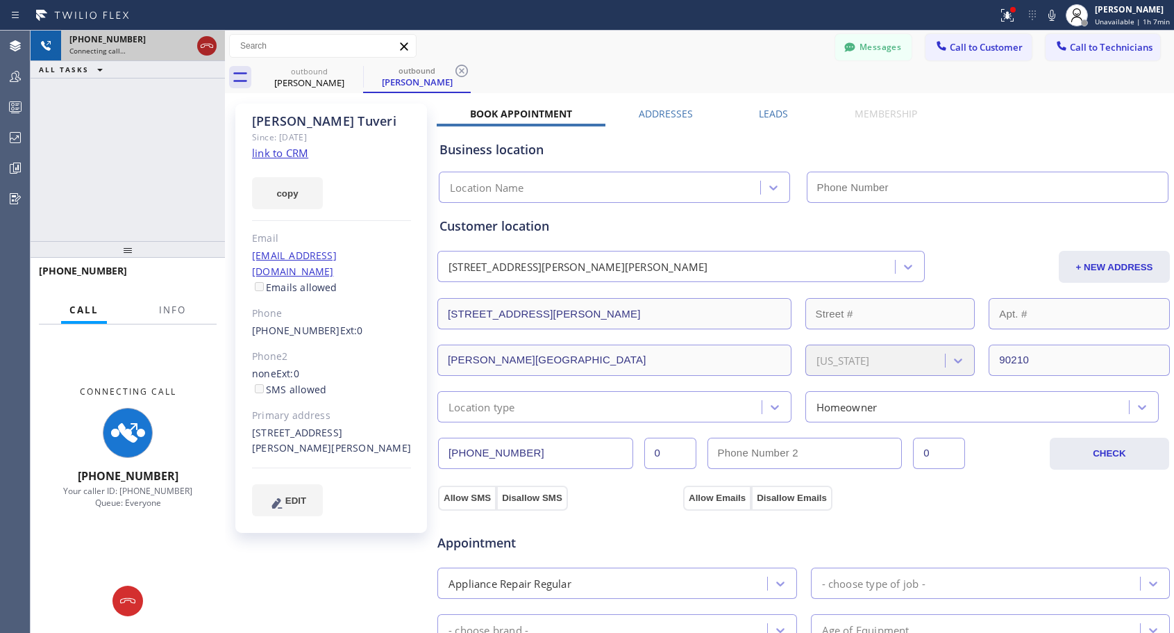
type input "[PHONE_NUMBER]"
click at [206, 46] on icon at bounding box center [207, 45] width 17 height 17
